Goal: Task Accomplishment & Management: Manage account settings

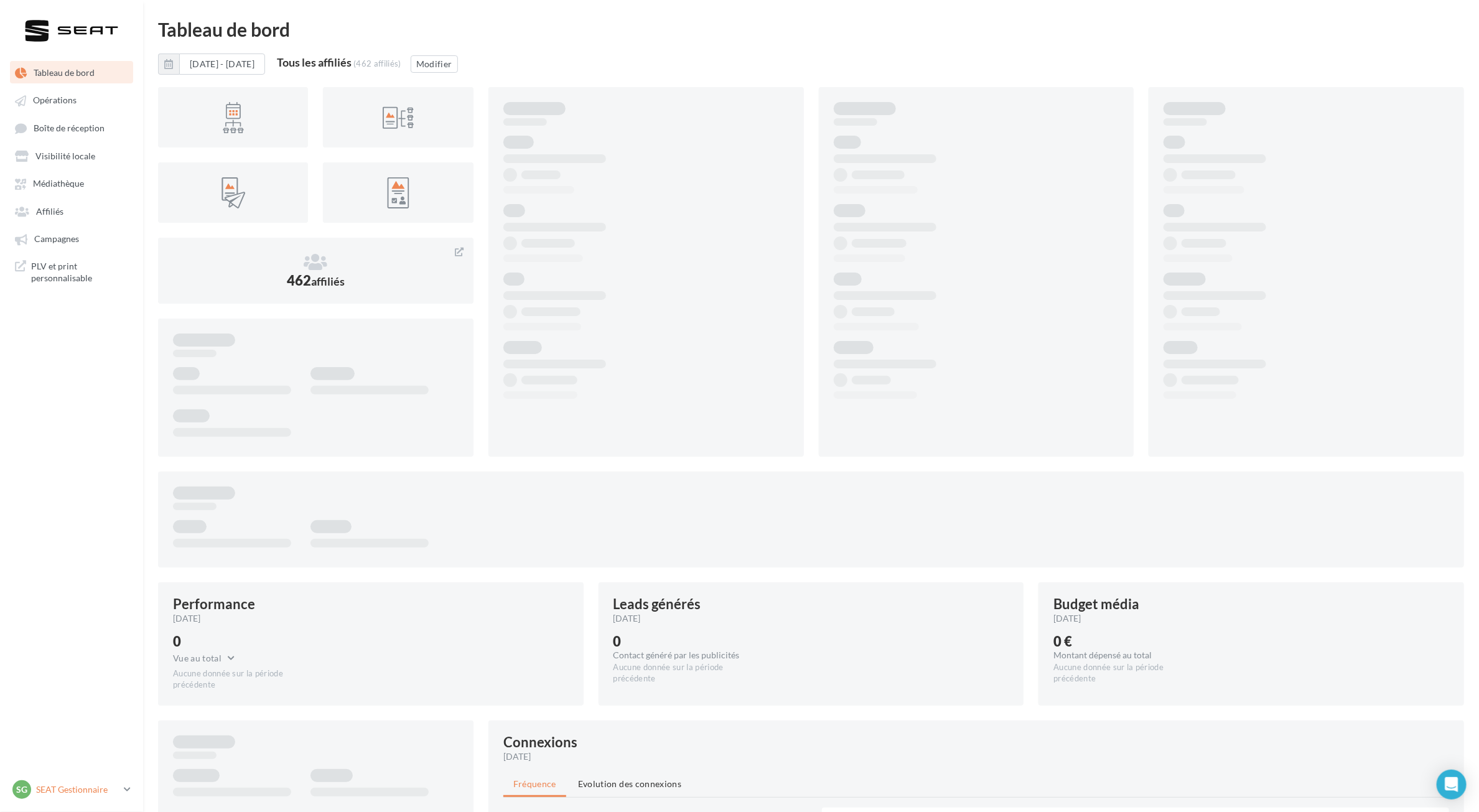
click at [115, 792] on p "SEAT Gestionnaire" at bounding box center [78, 789] width 83 height 12
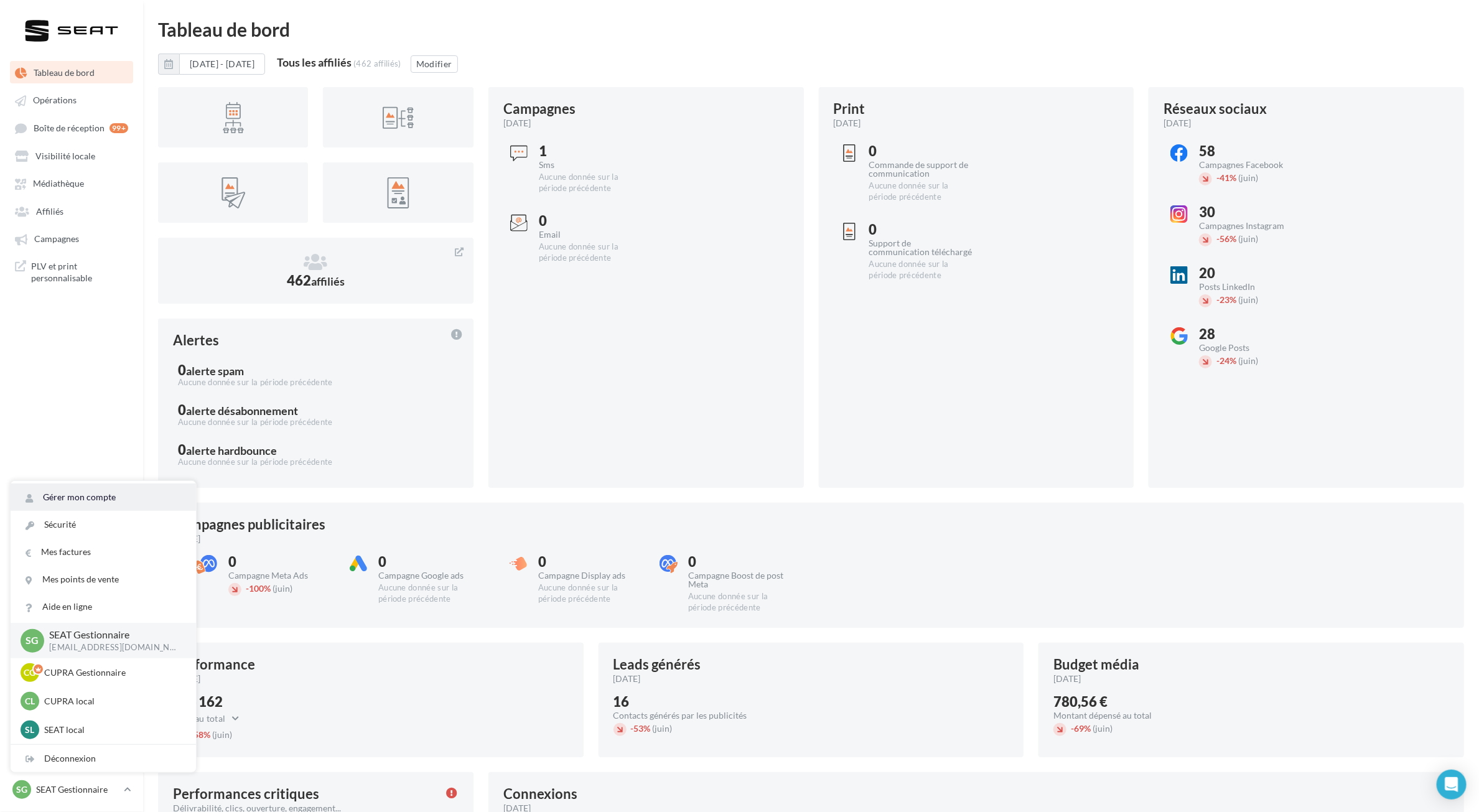
click at [85, 490] on link "Gérer mon compte" at bounding box center [103, 497] width 185 height 27
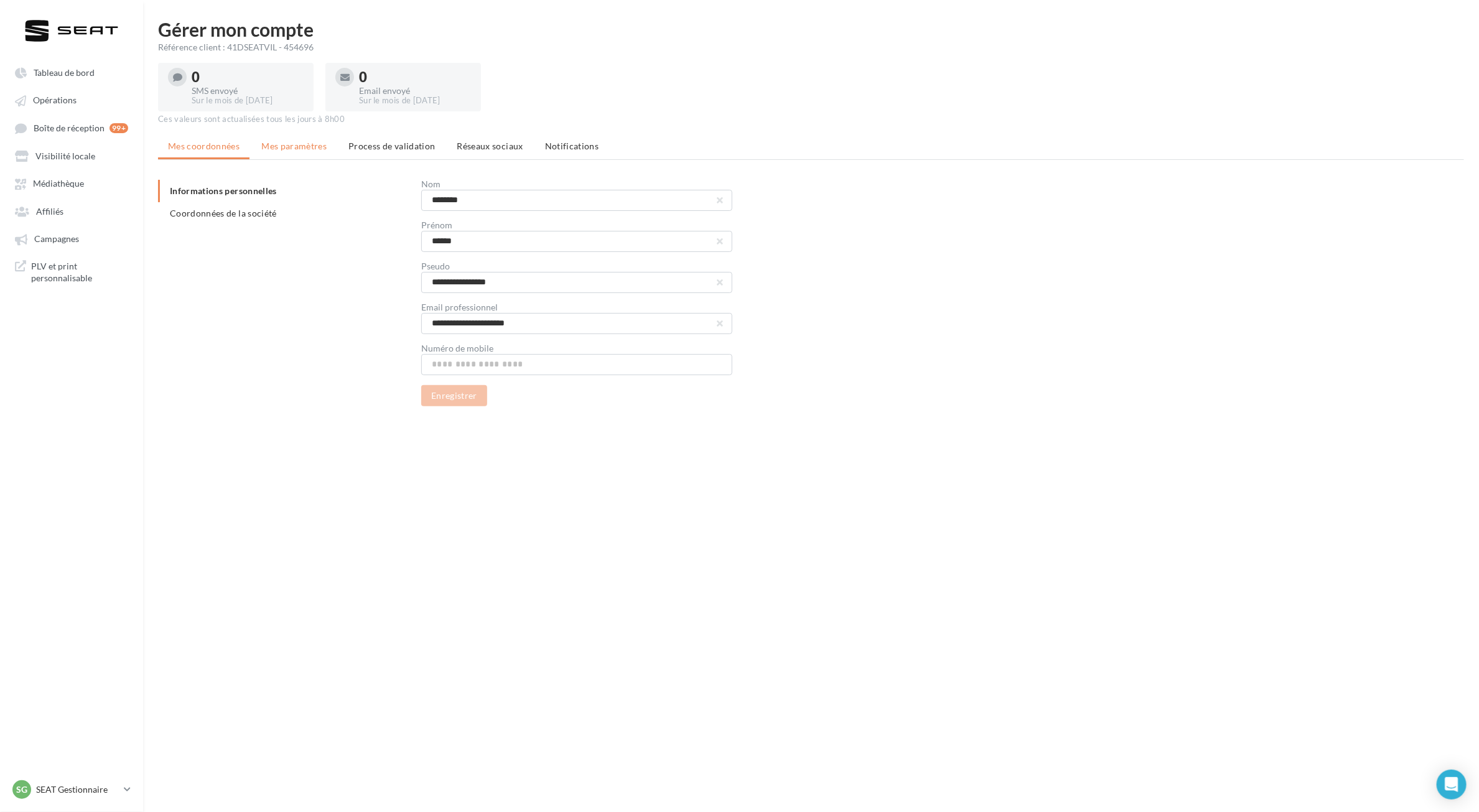
click at [309, 151] on li "Mes paramètres" at bounding box center [294, 146] width 86 height 22
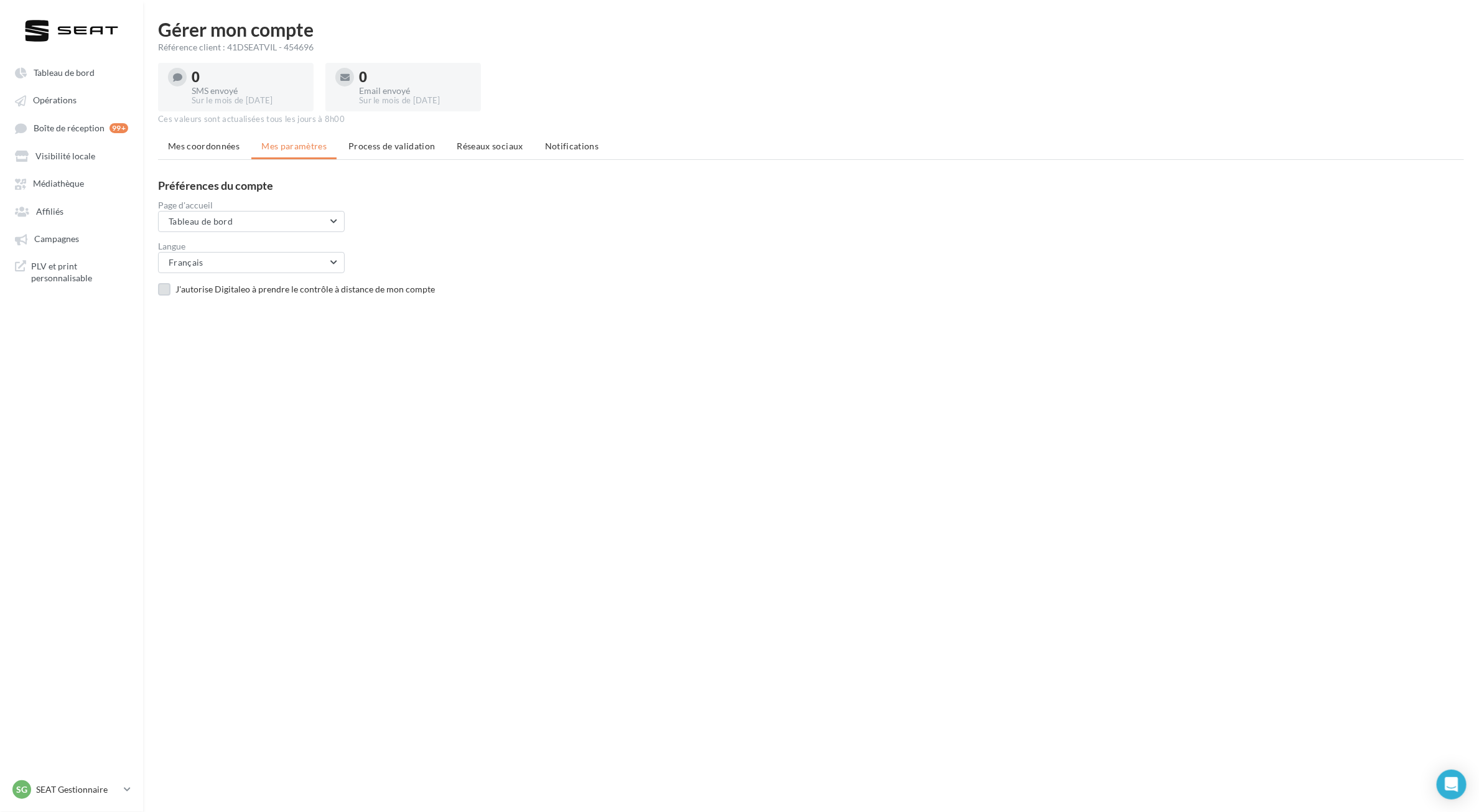
click at [182, 286] on div "J'autorise Digitaleo à prendre le contrôle à distance de mon compte" at bounding box center [825, 289] width 1298 height 12
drag, startPoint x: 554, startPoint y: 145, endPoint x: 516, endPoint y: 147, distance: 38.1
click at [554, 145] on span "Notifications" at bounding box center [572, 145] width 54 height 11
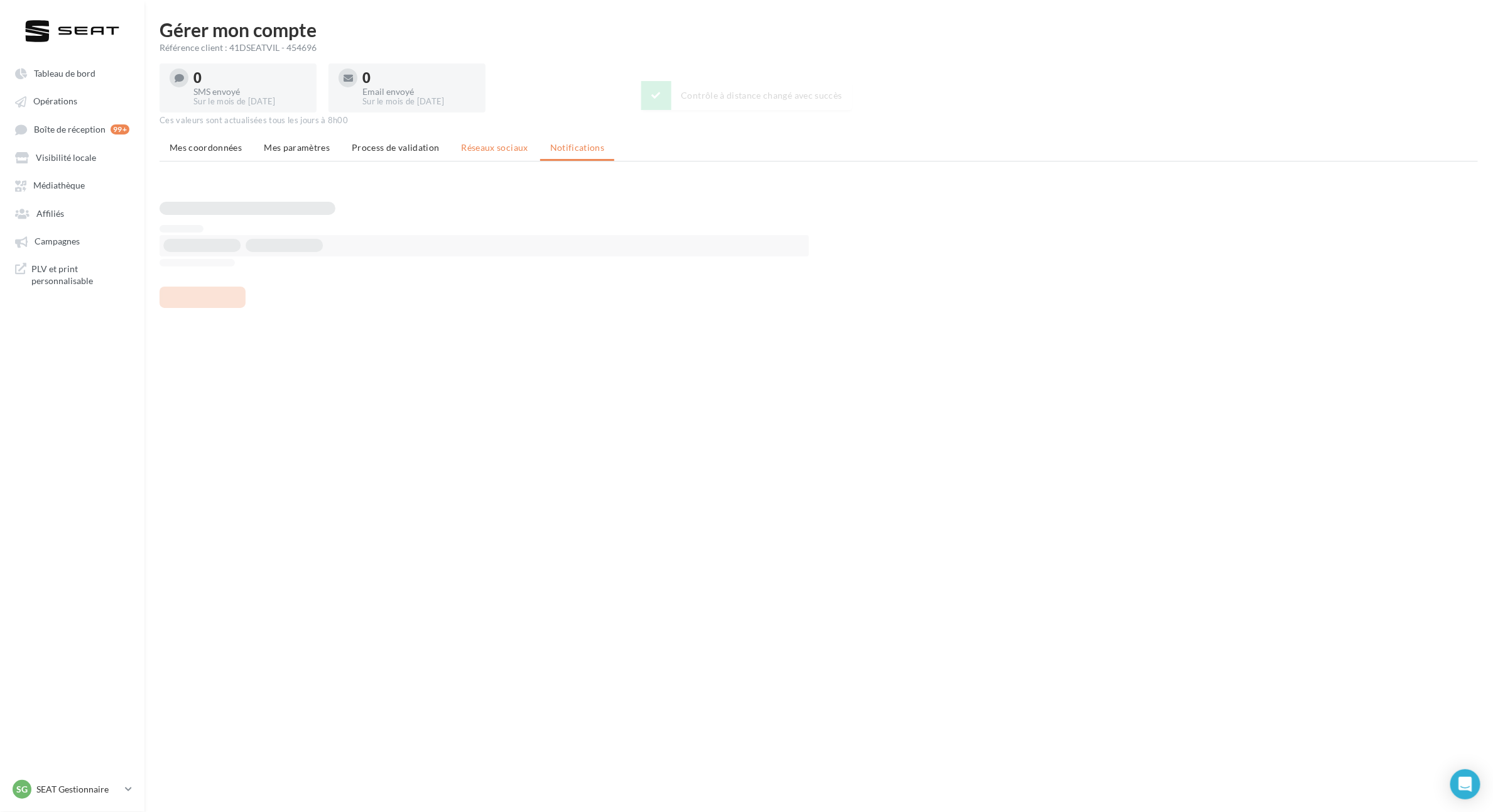
click at [501, 148] on span "Réseaux sociaux" at bounding box center [495, 146] width 67 height 11
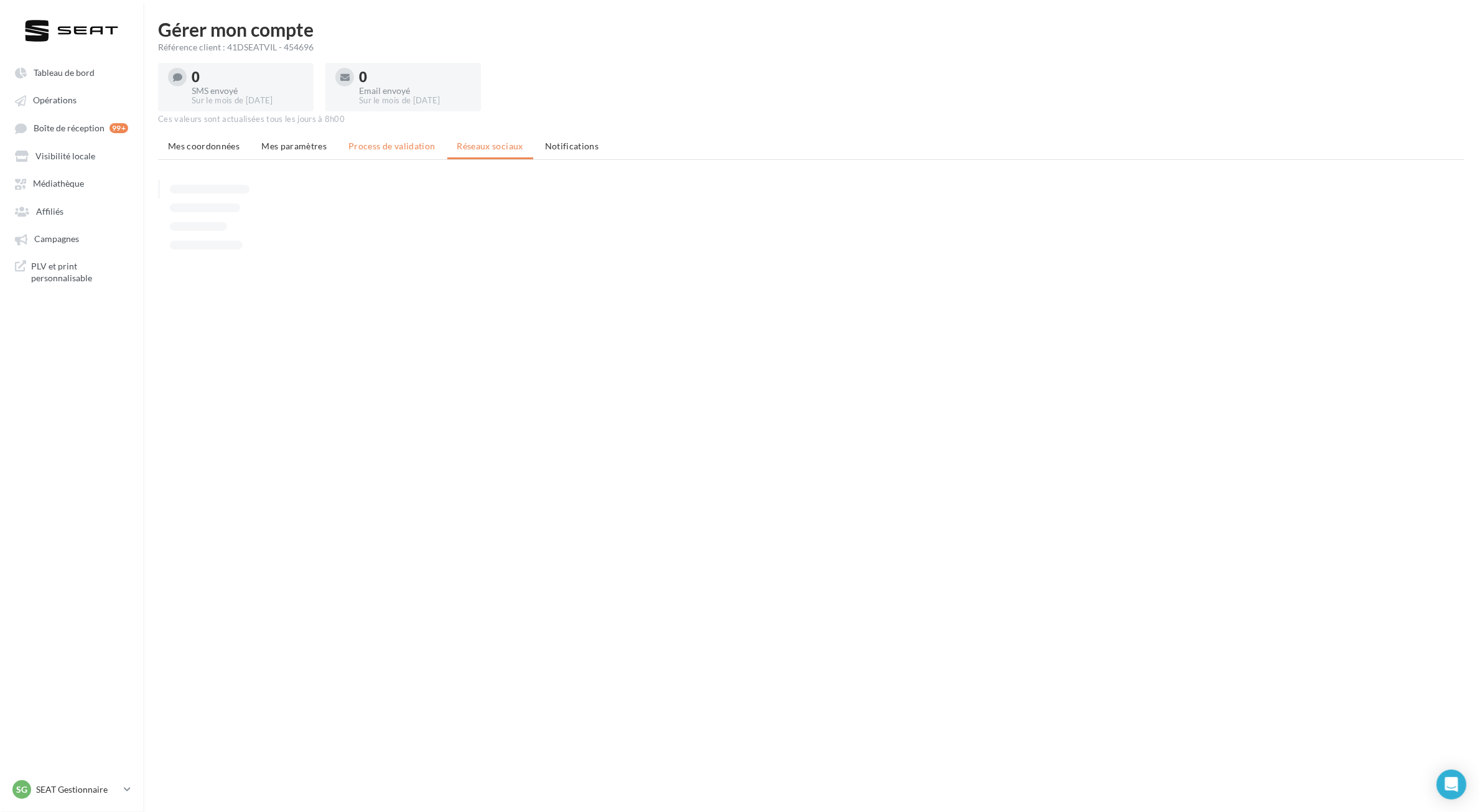
click at [378, 140] on span "Process de validation" at bounding box center [392, 145] width 86 height 11
click at [282, 147] on span "Mes paramètres" at bounding box center [294, 145] width 65 height 11
